Goal: Task Accomplishment & Management: Use online tool/utility

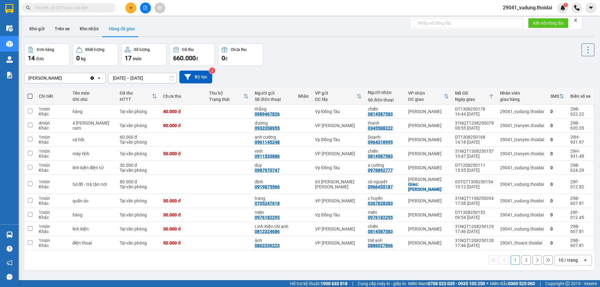
click at [91, 9] on input "text" at bounding box center [71, 7] width 74 height 7
paste input "0964347796"
type input "0964347796"
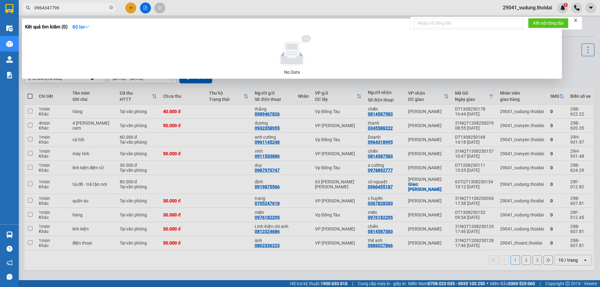
click at [71, 11] on input "0964347796" at bounding box center [71, 7] width 74 height 7
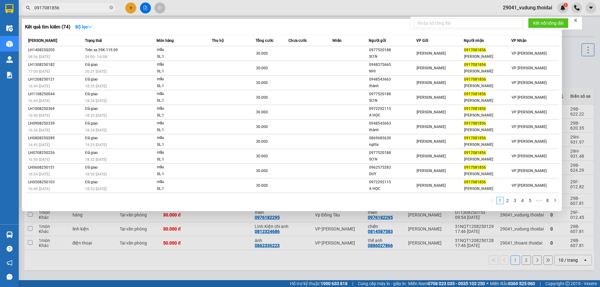
click at [94, 9] on input "0917081856" at bounding box center [71, 7] width 74 height 7
paste input "36378951"
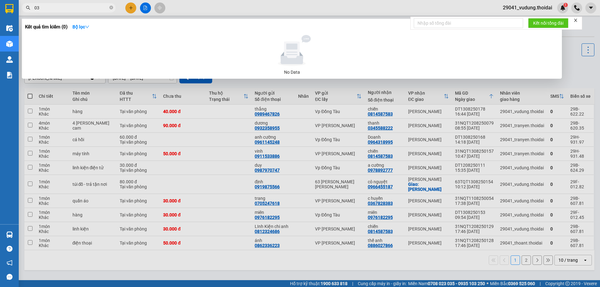
type input "0"
